Goal: Navigation & Orientation: Find specific page/section

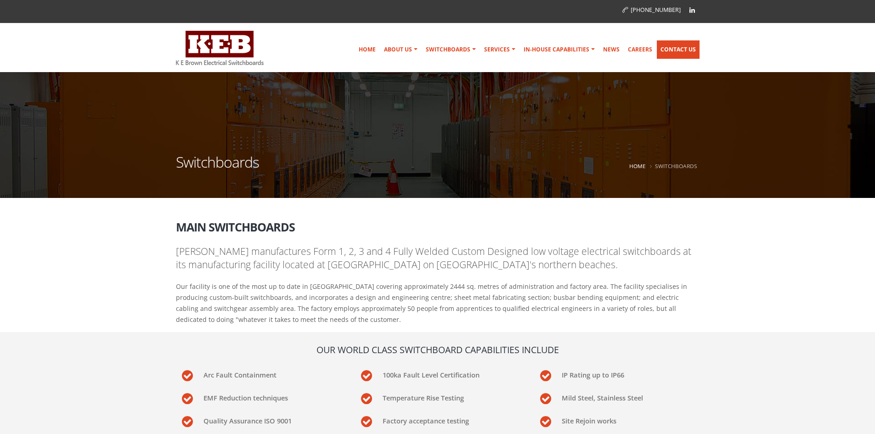
click at [670, 52] on link "Contact Us" at bounding box center [678, 49] width 43 height 18
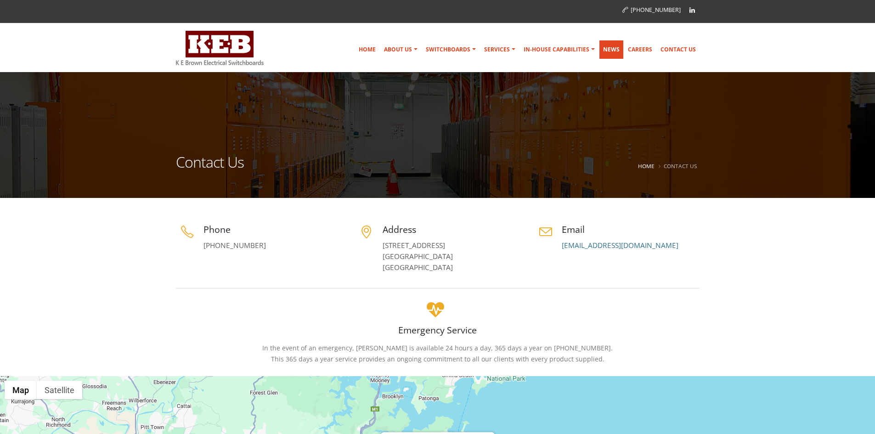
click at [609, 52] on link "News" at bounding box center [611, 49] width 24 height 18
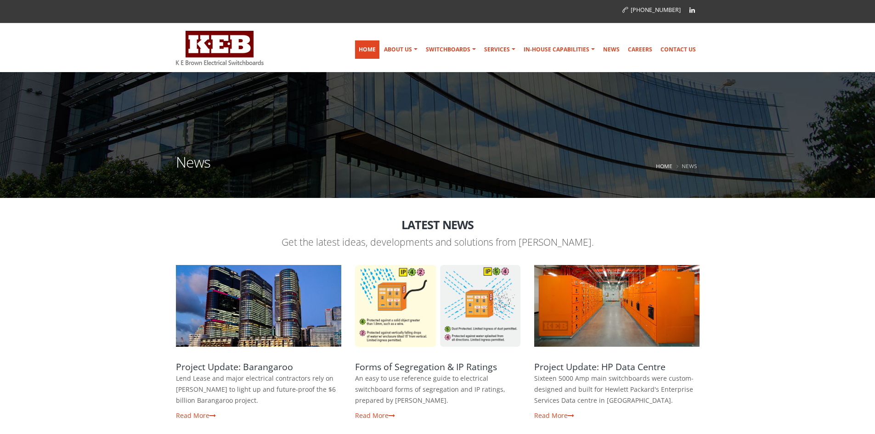
click at [373, 54] on link "Home" at bounding box center [367, 49] width 24 height 18
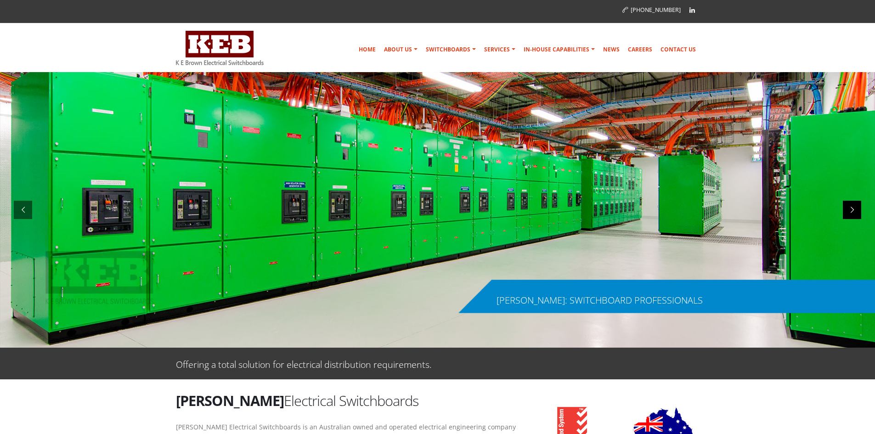
click at [846, 203] on div at bounding box center [852, 210] width 18 height 18
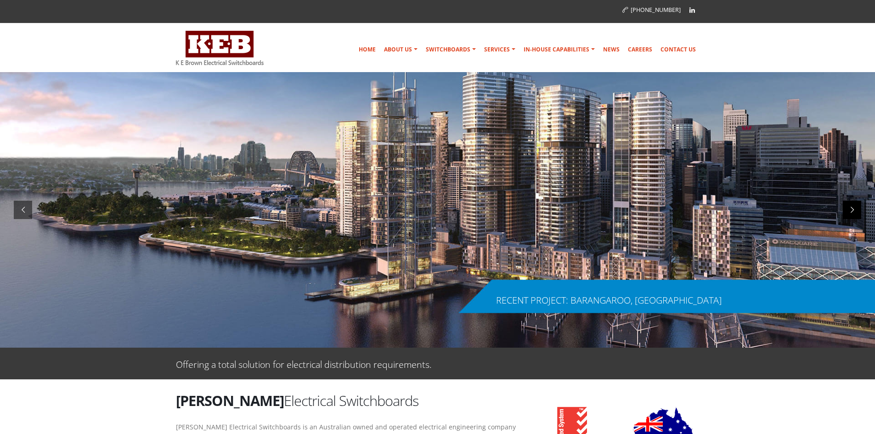
click at [860, 206] on div at bounding box center [852, 210] width 18 height 18
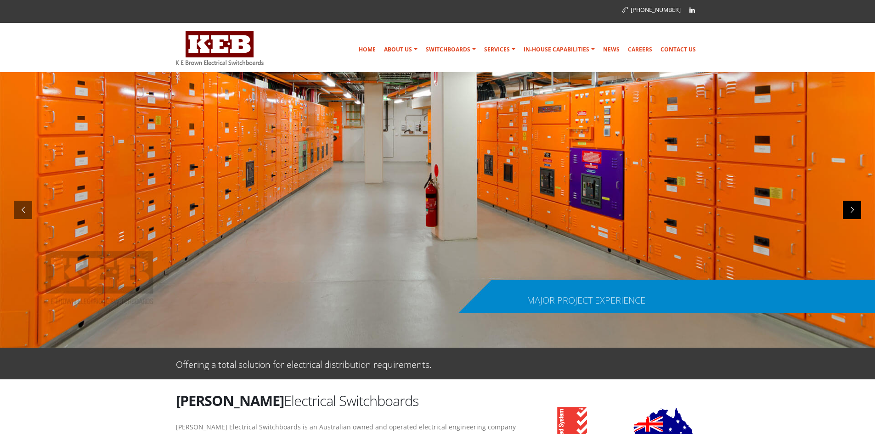
click at [854, 207] on div at bounding box center [852, 210] width 18 height 18
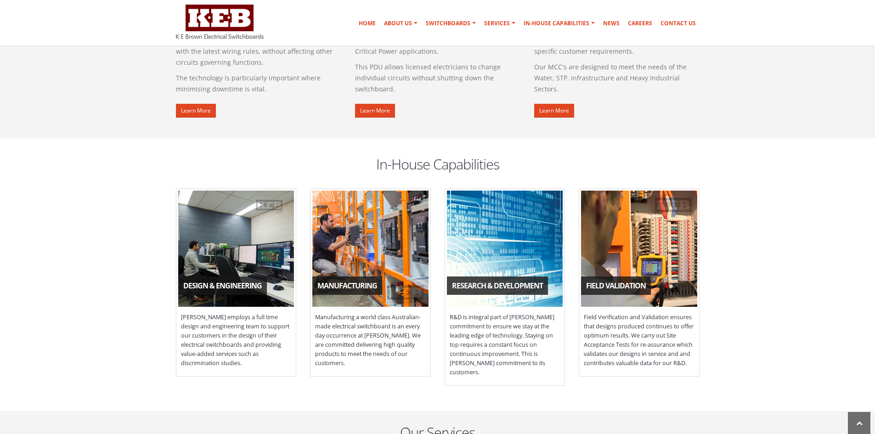
scroll to position [781, 0]
